Goal: Share content: Share content

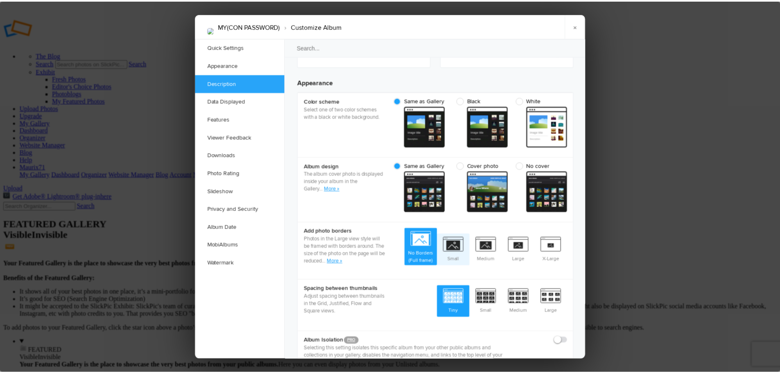
scroll to position [246, 0]
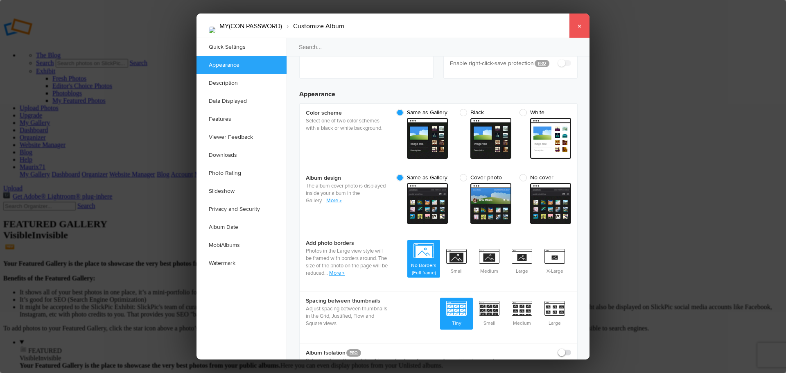
click at [574, 25] on link "×" at bounding box center [579, 26] width 20 height 25
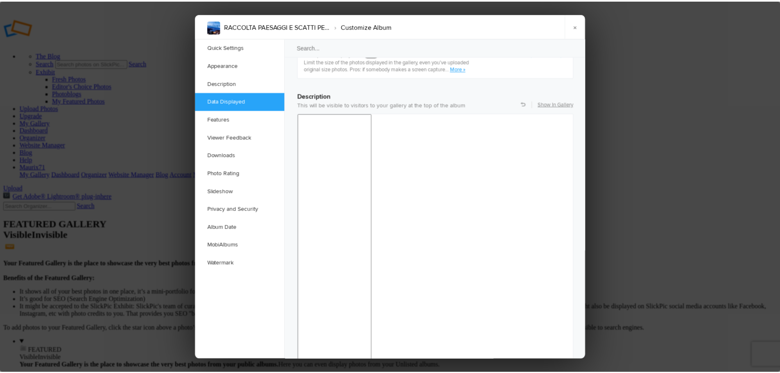
scroll to position [597, 0]
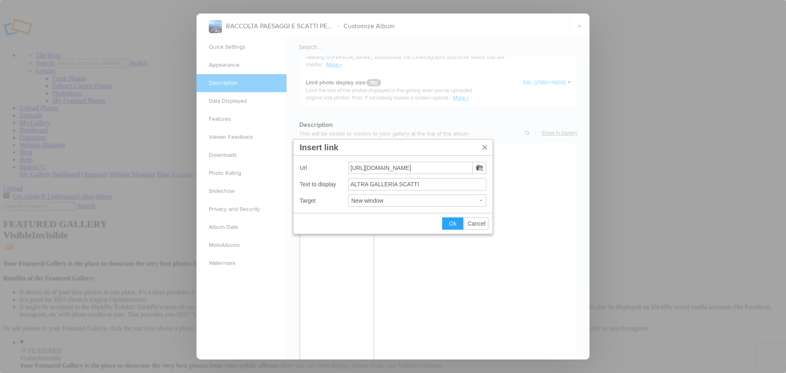
click at [484, 223] on span "Cancel" at bounding box center [476, 223] width 18 height 7
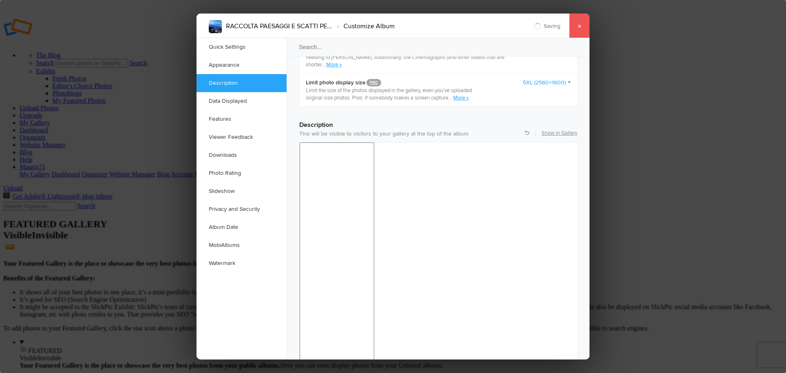
click at [582, 23] on link "×" at bounding box center [579, 26] width 20 height 25
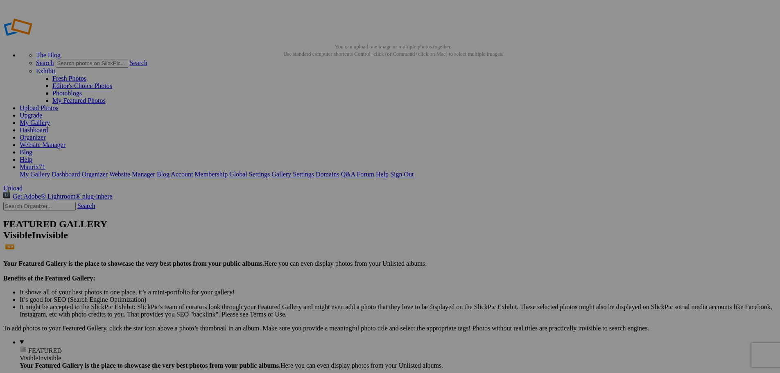
click at [48, 126] on link "Dashboard" at bounding box center [34, 129] width 28 height 7
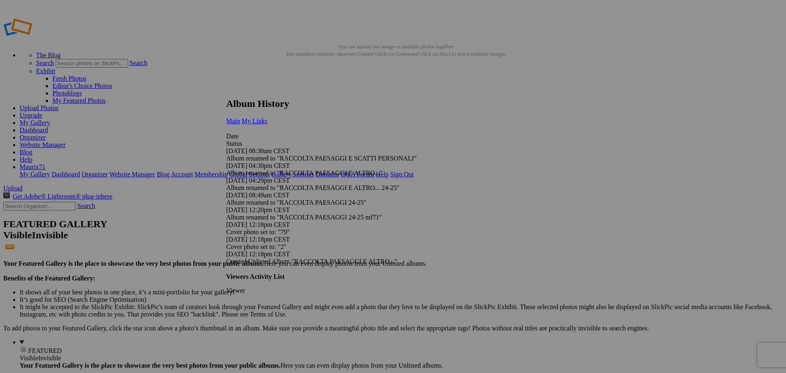
click at [267, 117] on link "My Links" at bounding box center [254, 120] width 26 height 7
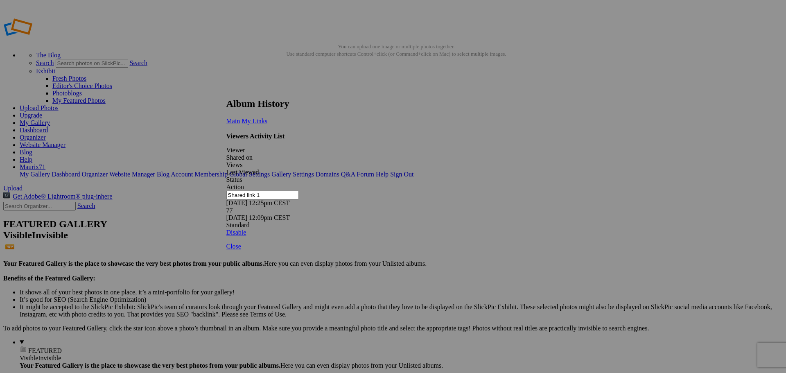
click at [226, 90] on link at bounding box center [226, 90] width 0 height 0
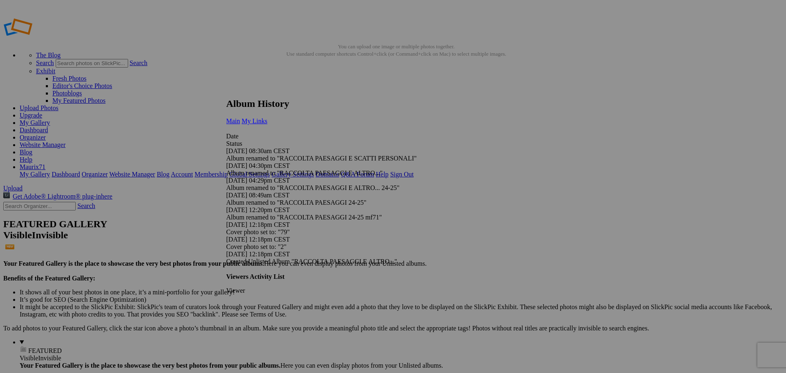
click at [267, 117] on span "My Links" at bounding box center [254, 120] width 26 height 7
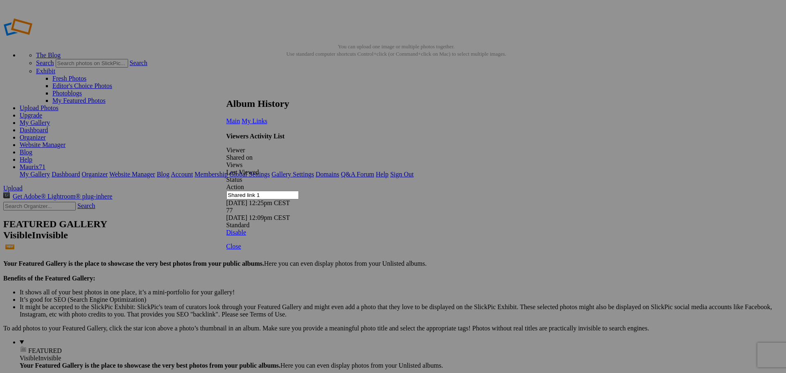
click at [226, 90] on link at bounding box center [226, 90] width 0 height 0
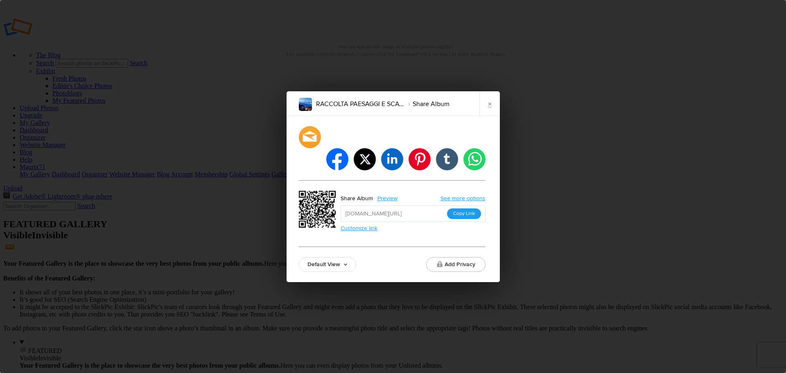
click at [467, 208] on button "Copy Link" at bounding box center [464, 213] width 34 height 11
click at [485, 115] on link "×" at bounding box center [489, 103] width 20 height 25
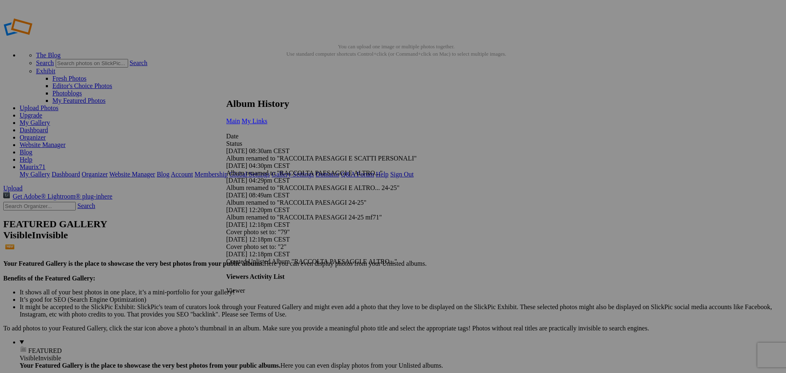
click at [267, 117] on link "My Links" at bounding box center [254, 120] width 26 height 7
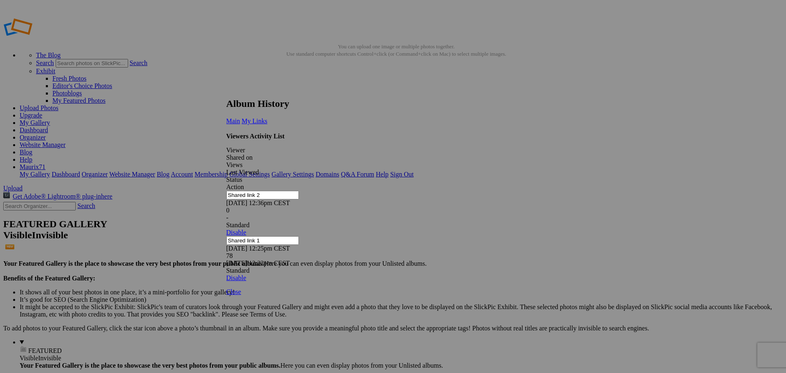
click at [226, 90] on link at bounding box center [226, 90] width 0 height 0
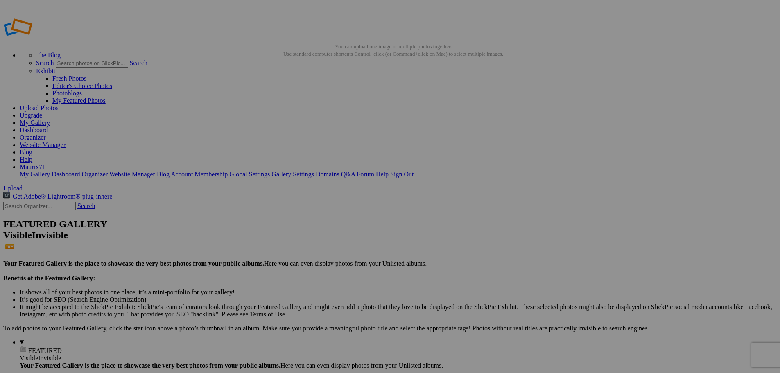
drag, startPoint x: 344, startPoint y: 125, endPoint x: 464, endPoint y: 11, distance: 165.6
